Goal: Information Seeking & Learning: Check status

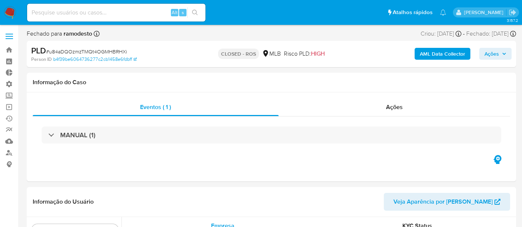
select select "10"
click at [70, 13] on input at bounding box center [116, 13] width 178 height 10
paste input "Ue9b4o7llBcuiI6kWviXSMQ9"
type input "Ue9b4o7llBcuiI6kWviXSMQ9"
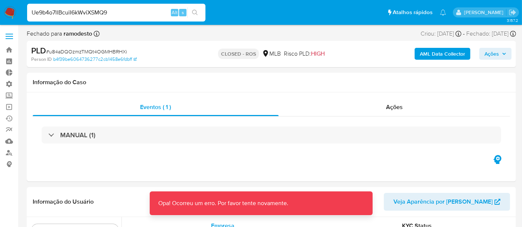
drag, startPoint x: 293, startPoint y: 154, endPoint x: 105, endPoint y: 28, distance: 226.4
click at [284, 144] on div "Eventos ( 1 ) Ações MANUAL (1)" at bounding box center [271, 136] width 489 height 89
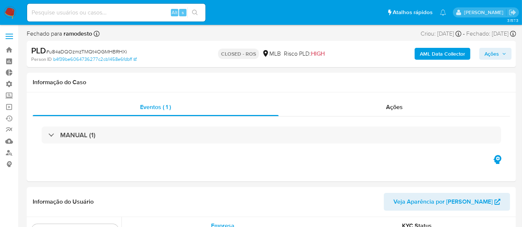
scroll to position [349, 0]
select select "10"
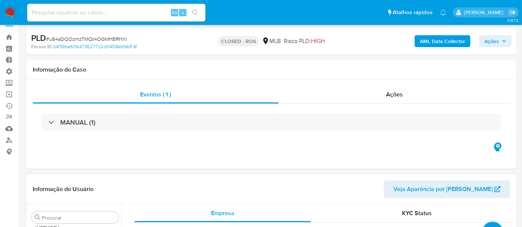
scroll to position [0, 0]
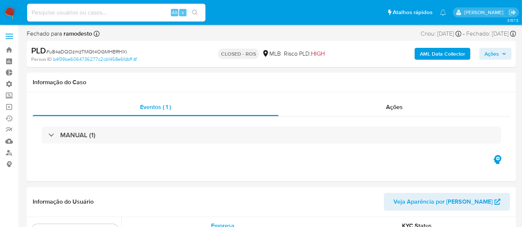
click at [43, 15] on input at bounding box center [116, 13] width 178 height 10
paste input "Ue9b4o7llBcuiI6kWviXSMQ9"
type input "Ue9b4o7llBcuiI6kWviXSMQ9"
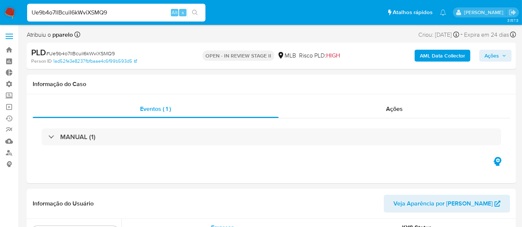
scroll to position [349, 0]
select select "10"
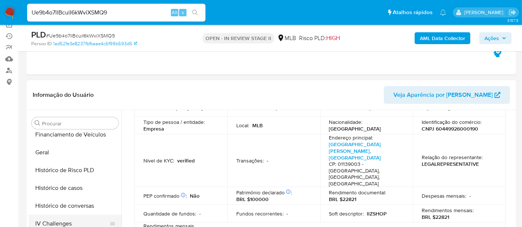
scroll to position [225, 0]
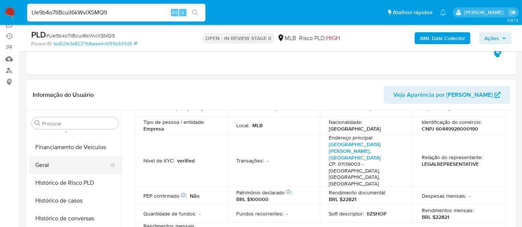
click at [31, 167] on button "Geral" at bounding box center [72, 165] width 87 height 18
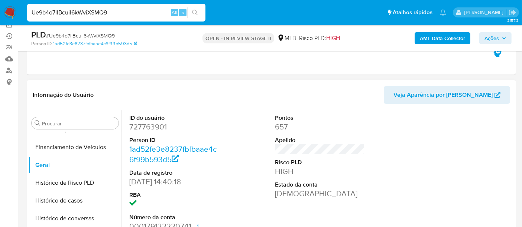
scroll to position [124, 0]
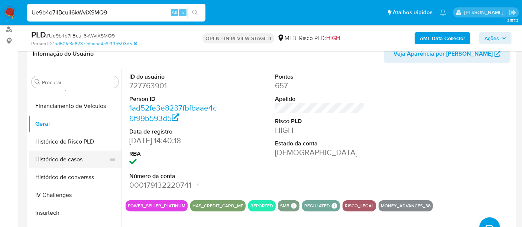
click at [68, 160] on button "Histórico de casos" at bounding box center [72, 160] width 87 height 18
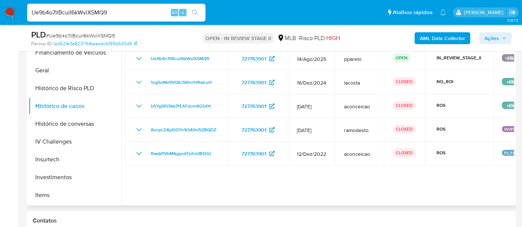
scroll to position [165, 0]
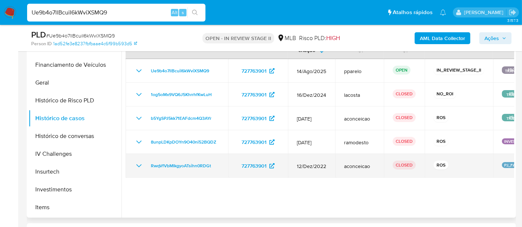
click at [135, 165] on icon "Mostrar/Ocultar" at bounding box center [138, 166] width 9 height 9
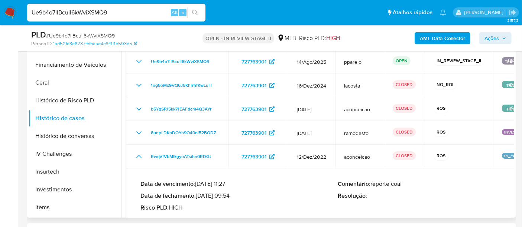
scroll to position [18, 0]
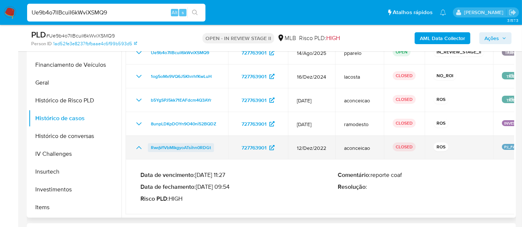
click at [190, 147] on span "RwqVfVbMIkgyoATsihn0RDGt" at bounding box center [181, 147] width 60 height 9
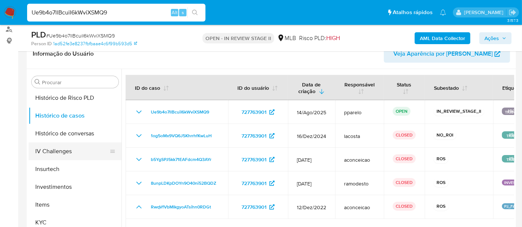
scroll to position [308, 0]
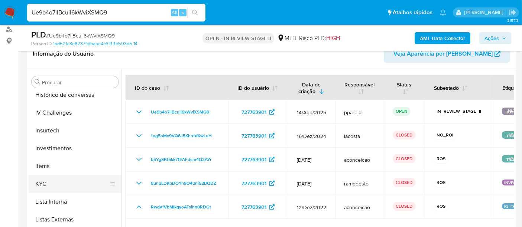
click at [46, 187] on button "KYC" at bounding box center [72, 184] width 87 height 18
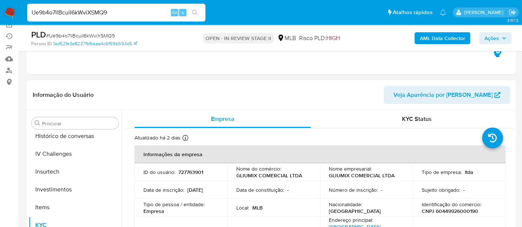
scroll to position [41, 0]
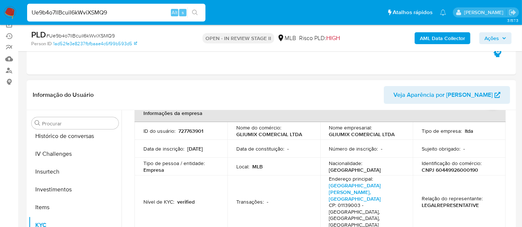
drag, startPoint x: 112, startPoint y: 10, endPoint x: 0, endPoint y: 4, distance: 112.0
click at [0, 4] on nav "Pausado Ver notificaciones Ue9b4o7llBcuiI6kWviXSMQ9 Alt s Atalhos rápidos Presi…" at bounding box center [261, 12] width 522 height 25
paste input "4hFjeZxKZ4OPb1EcdYKWfuag"
type input "4hFjeZxKZ4OPb1EcdYKWfuag"
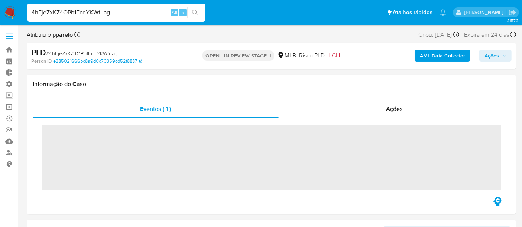
scroll to position [349, 0]
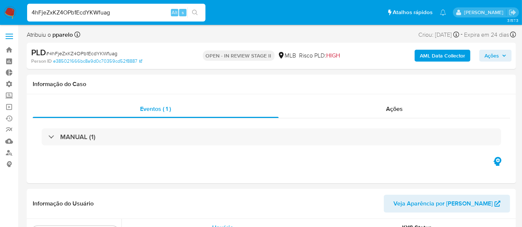
select select "10"
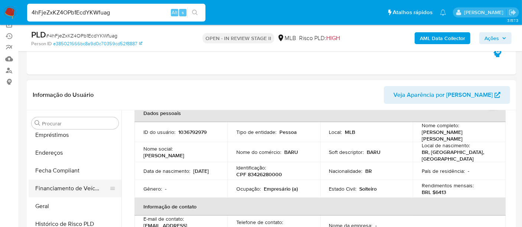
scroll to position [143, 0]
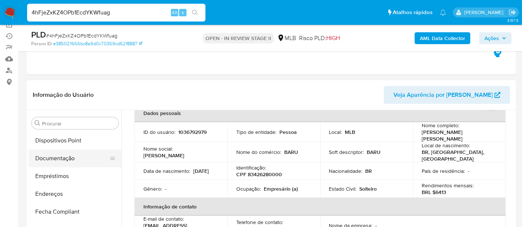
click at [60, 163] on button "Documentação" at bounding box center [72, 159] width 87 height 18
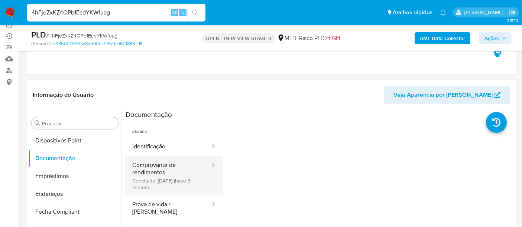
click at [163, 178] on button "Comprovante de rendimentos Concluído: 02/06/2025 (hace 3 meses)" at bounding box center [168, 175] width 85 height 39
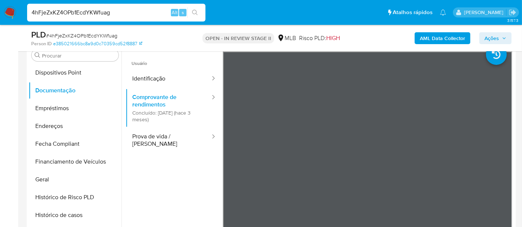
scroll to position [133, 0]
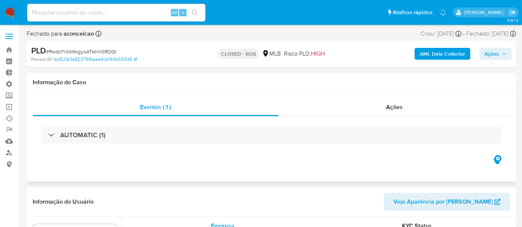
scroll to position [349, 0]
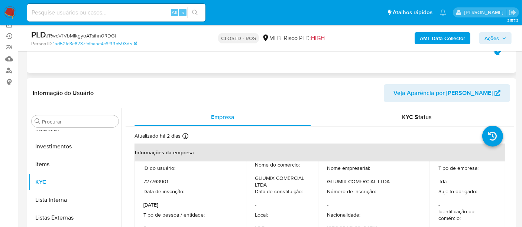
select select "10"
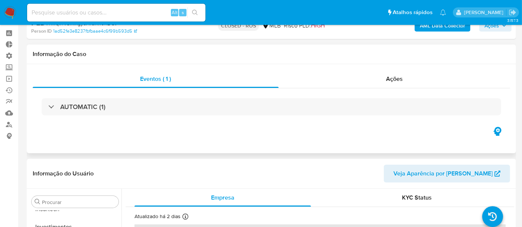
scroll to position [0, 0]
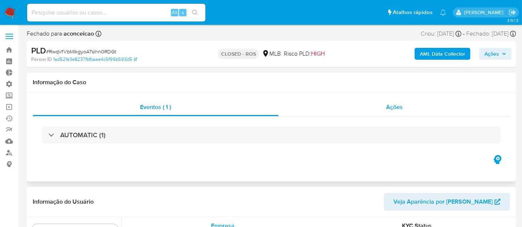
click at [406, 110] on div "Ações" at bounding box center [395, 107] width 232 height 18
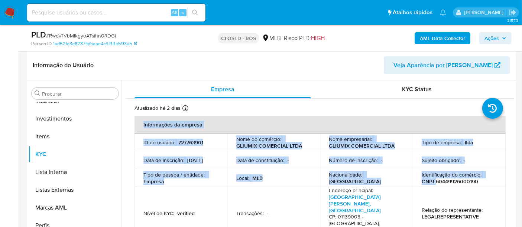
drag, startPoint x: 434, startPoint y: 181, endPoint x: 514, endPoint y: 181, distance: 80.6
click at [514, 181] on div "Procurar Adiantamentos de Dinheiro Anexos CBT Cartões Contas Bancárias Dados Mo…" at bounding box center [271, 176] width 489 height 190
drag, startPoint x: 471, startPoint y: 179, endPoint x: 449, endPoint y: 179, distance: 21.9
click at [471, 179] on p "CNPJ 60449926000190" at bounding box center [449, 181] width 56 height 7
click at [438, 181] on p "CNPJ 60449926000190" at bounding box center [449, 181] width 56 height 7
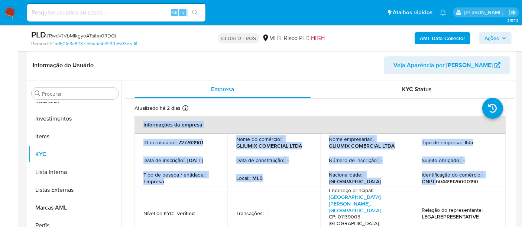
click at [438, 180] on p "CNPJ 60449926000190" at bounding box center [449, 181] width 56 height 7
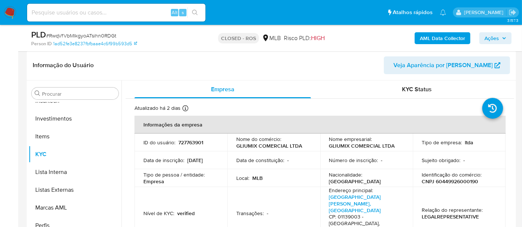
click at [429, 160] on p "Sujeito obrigado :" at bounding box center [440, 160] width 39 height 7
drag, startPoint x: 433, startPoint y: 180, endPoint x: 474, endPoint y: 180, distance: 41.2
click at [474, 180] on p "CNPJ 60449926000190" at bounding box center [449, 181] width 56 height 7
copy p "60449926000190"
click at [411, 87] on span "KYC Status" at bounding box center [417, 89] width 30 height 9
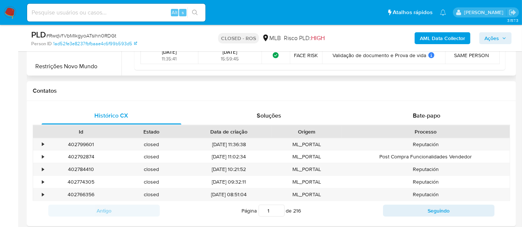
scroll to position [371, 0]
